Goal: Information Seeking & Learning: Find specific fact

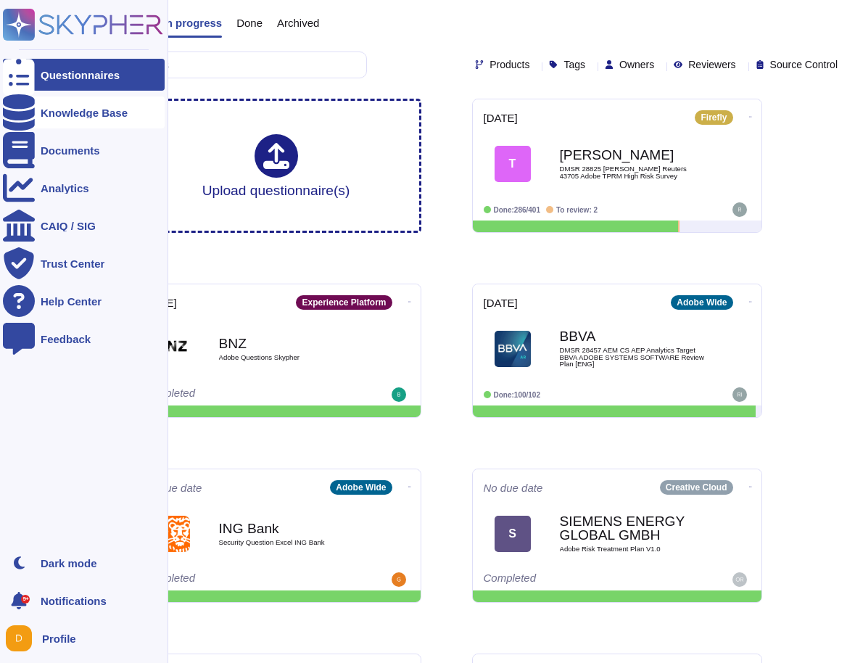
click at [22, 117] on icon at bounding box center [19, 112] width 32 height 36
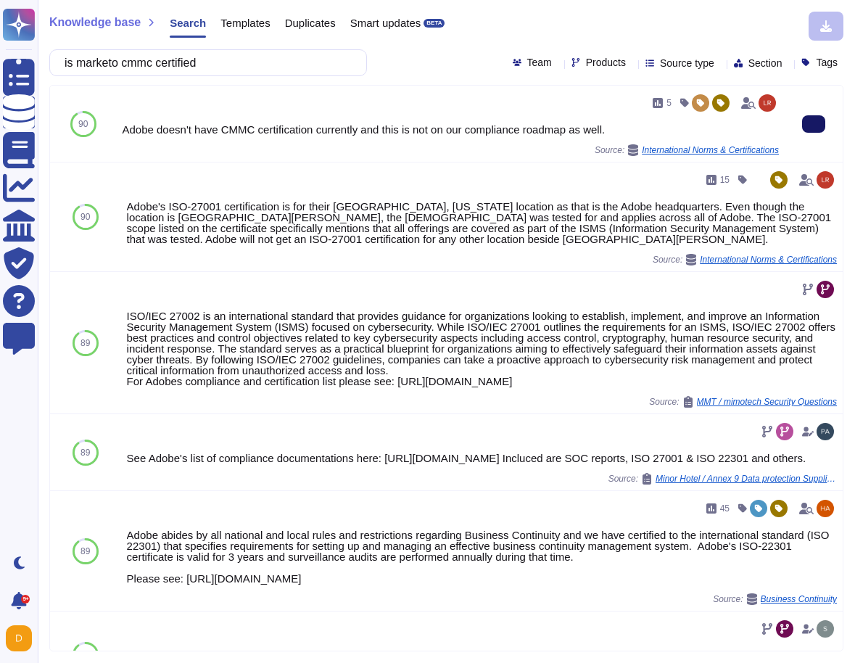
type input "is marketo cmmc certified"
click at [821, 128] on button at bounding box center [813, 123] width 23 height 17
click at [749, 104] on icon at bounding box center [748, 103] width 14 height 12
